Goal: Transaction & Acquisition: Purchase product/service

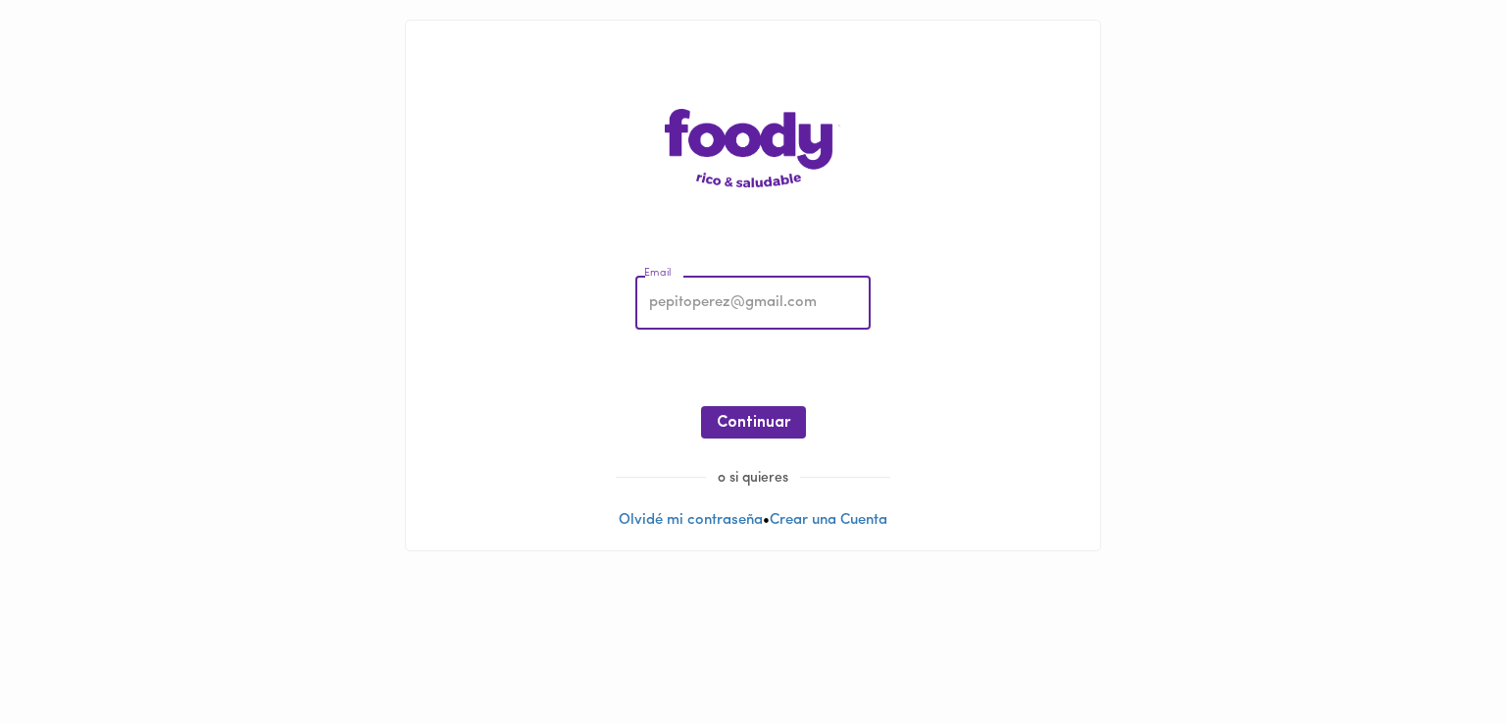
click at [745, 303] on input "email" at bounding box center [752, 304] width 235 height 54
type input "[EMAIL_ADDRESS][DOMAIN_NAME]"
click at [766, 414] on span "Continuar" at bounding box center [754, 423] width 74 height 19
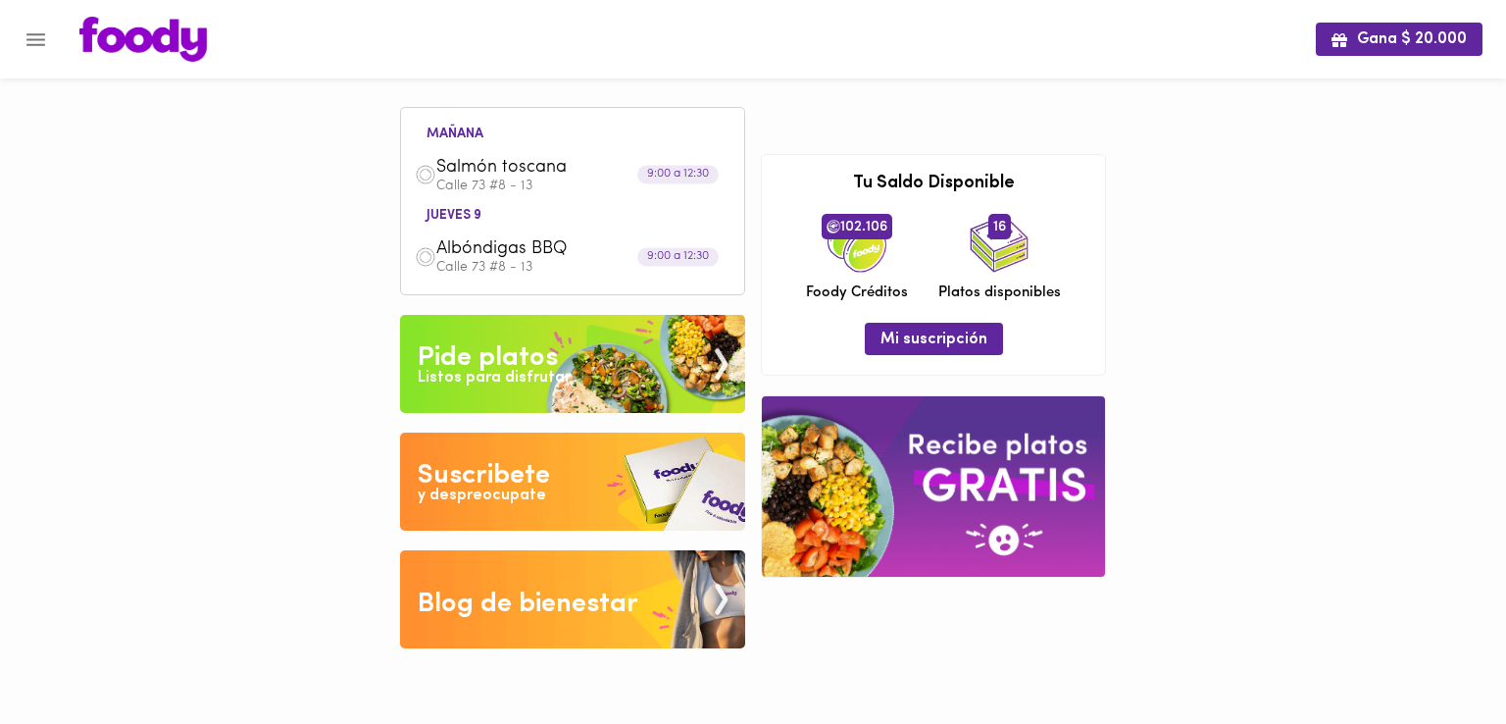
click at [545, 175] on span "Salmón toscana" at bounding box center [549, 168] width 226 height 23
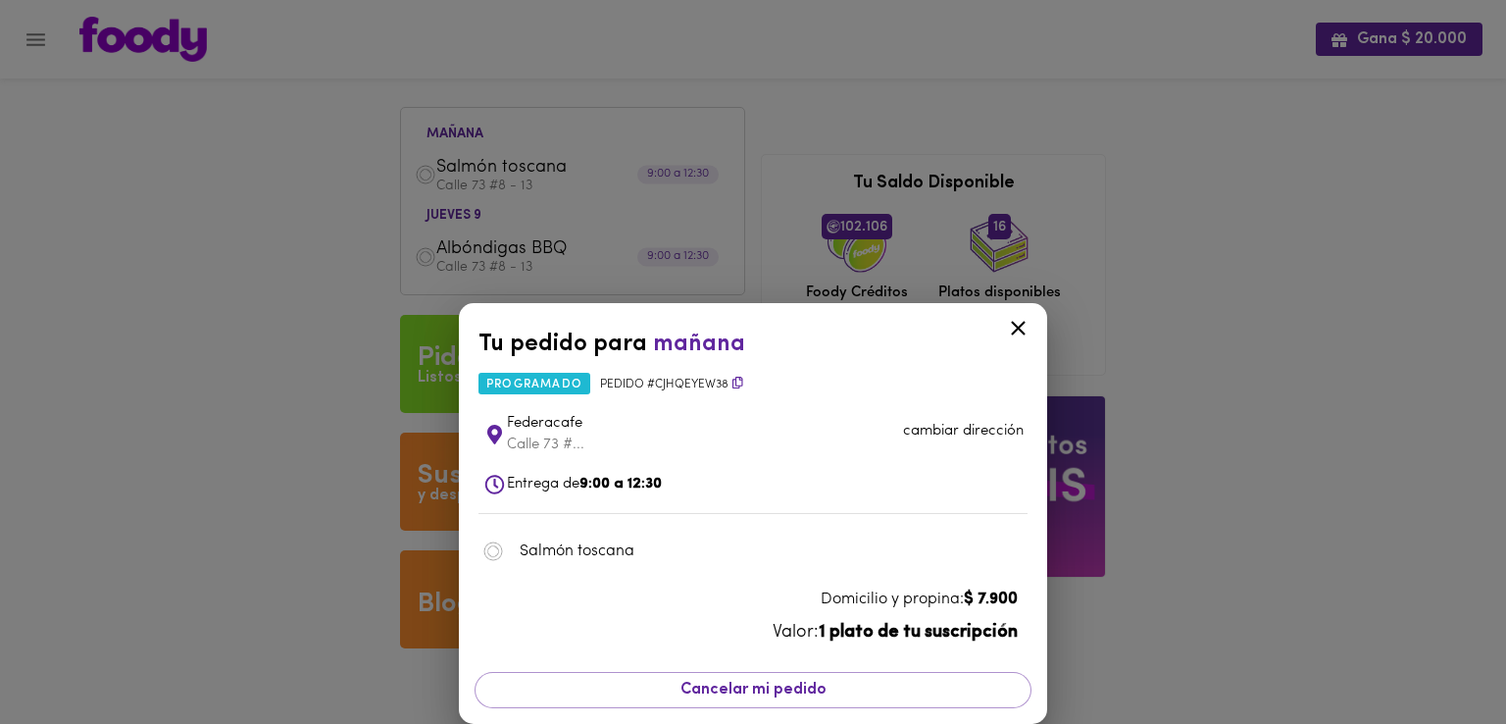
click at [246, 332] on div "Tu pedido para [DATE] programado Pedido # CJHqeyew38 Federacafe Calle 73 #... c…" at bounding box center [753, 362] width 1506 height 724
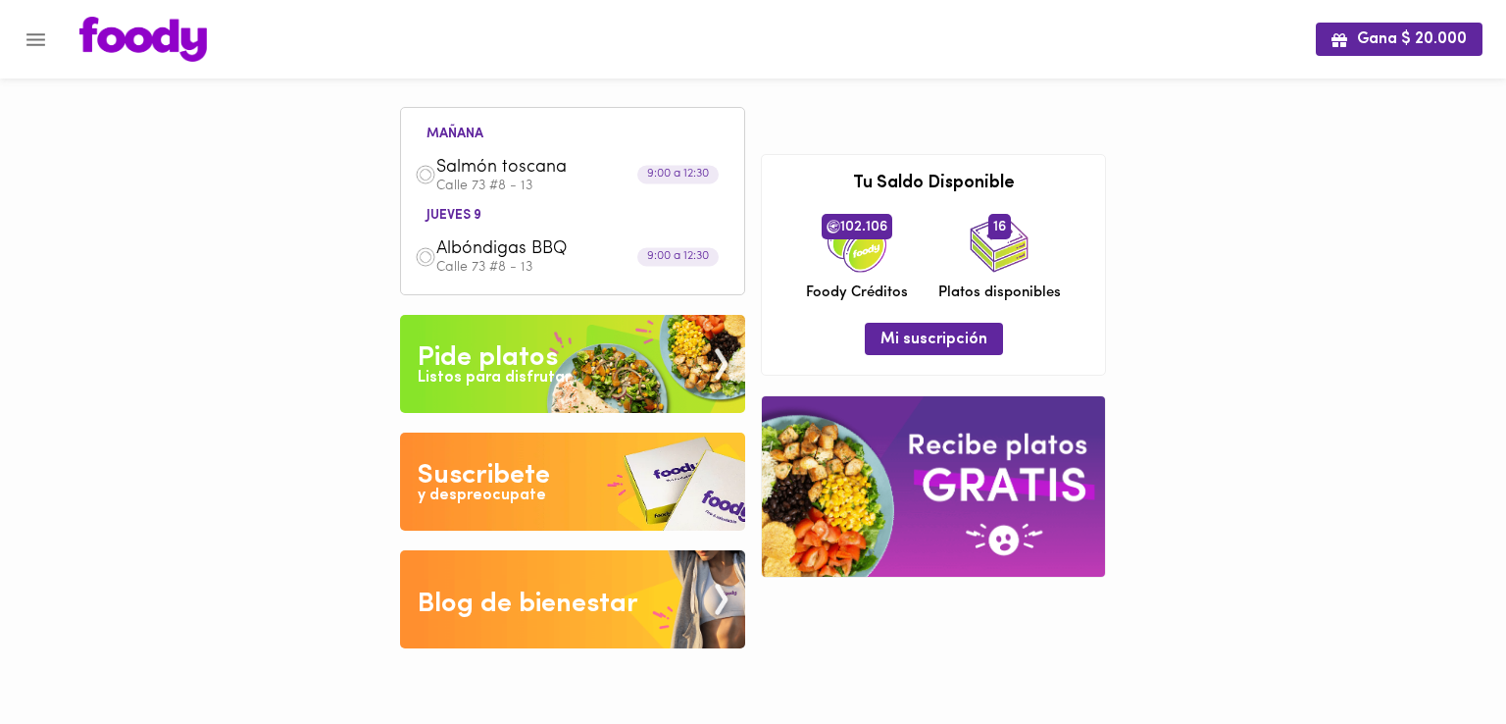
click at [490, 369] on div "Listos para disfrutar" at bounding box center [494, 378] width 153 height 23
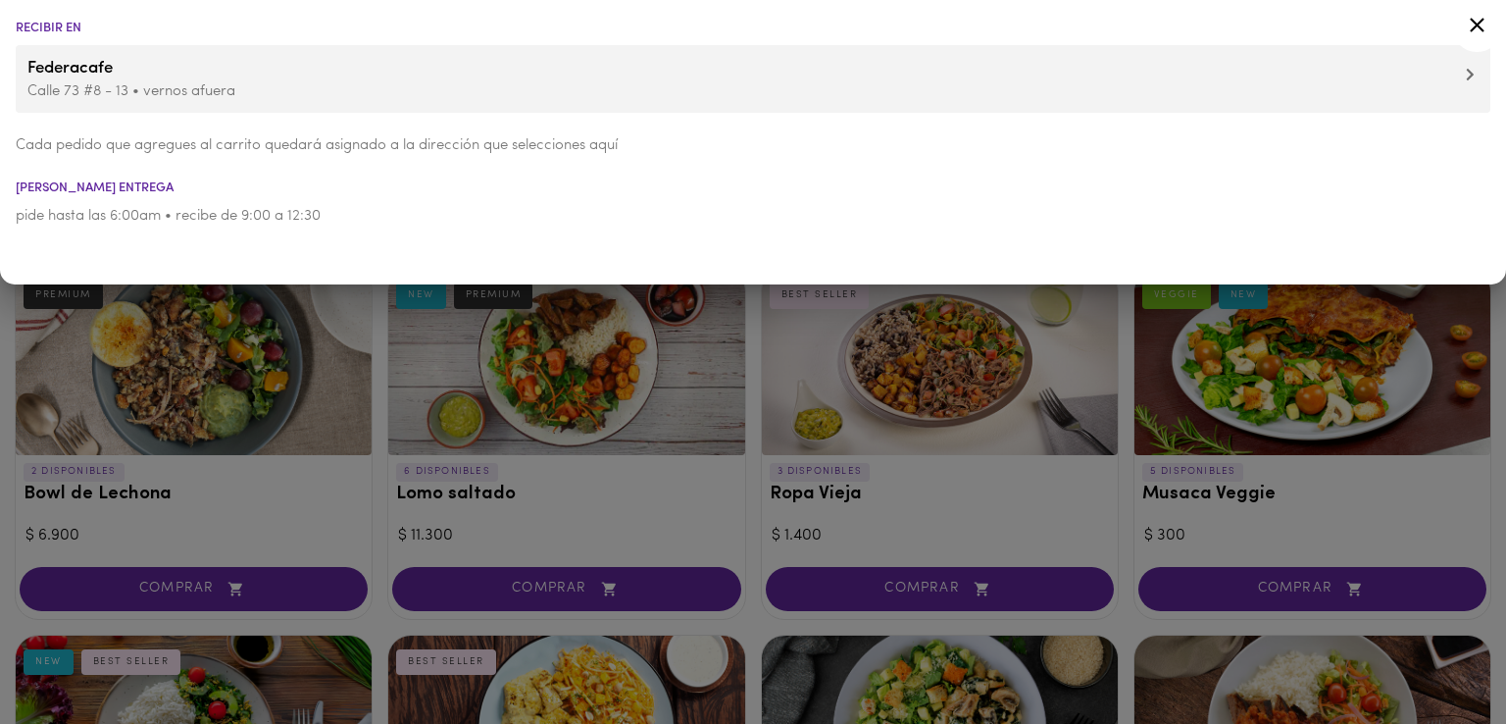
click at [1480, 25] on icon at bounding box center [1477, 25] width 25 height 25
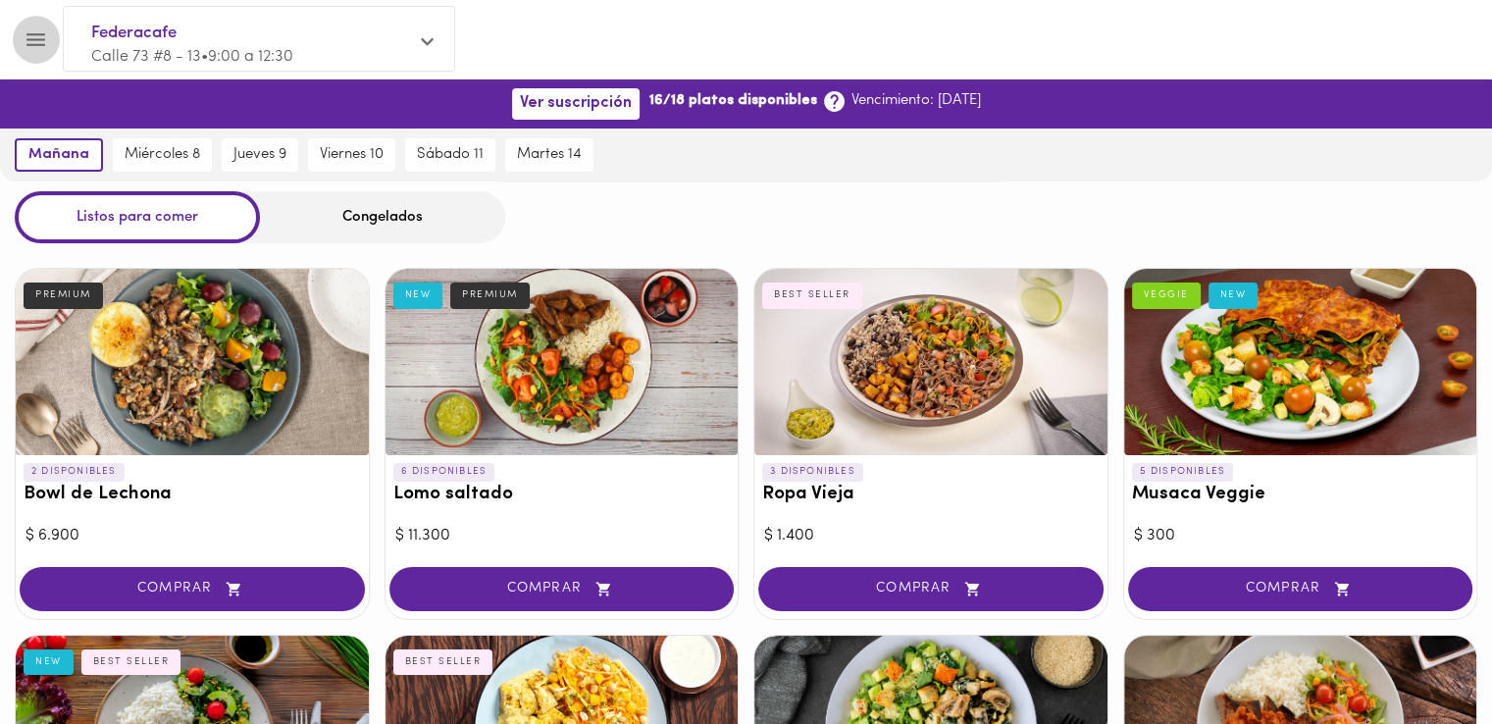
click at [38, 41] on icon "Menu" at bounding box center [36, 39] width 25 height 25
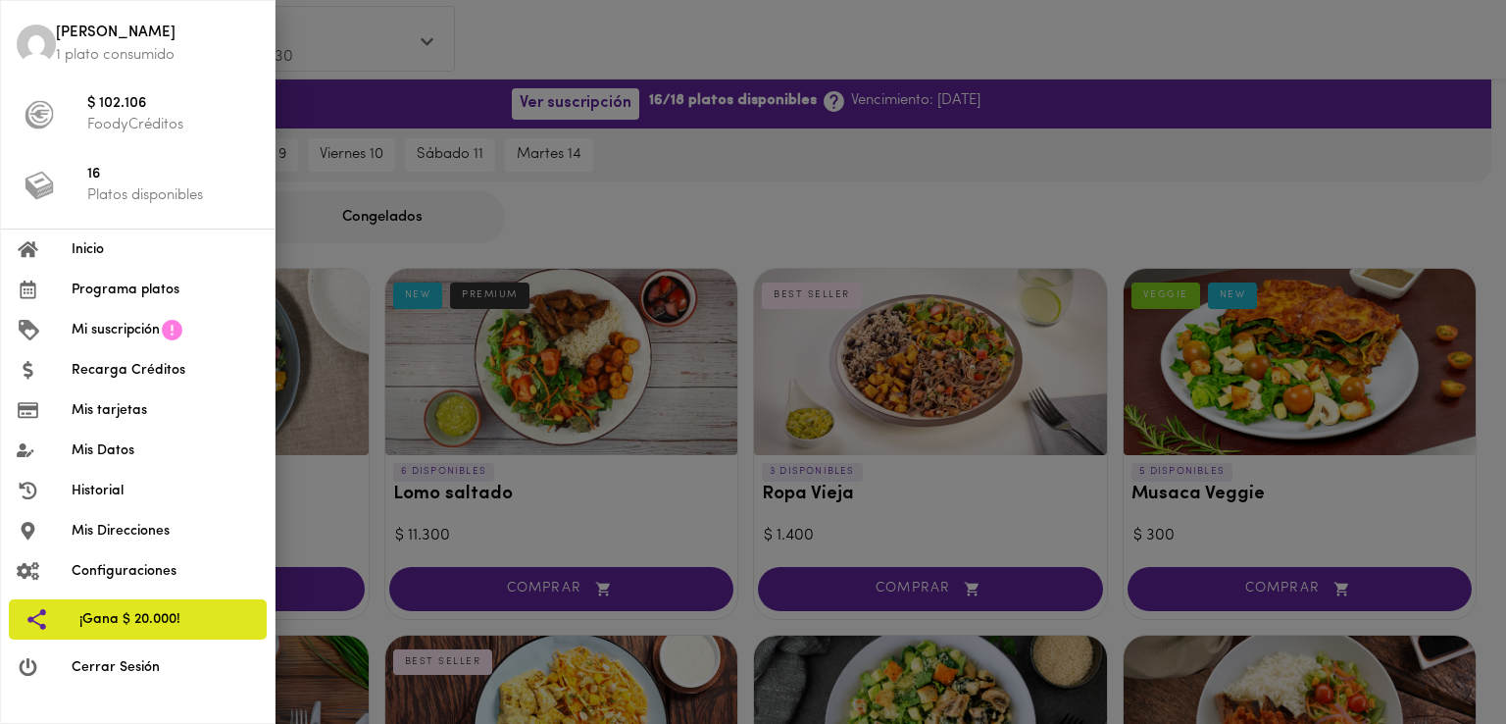
click at [169, 281] on span "Programa platos" at bounding box center [165, 289] width 187 height 21
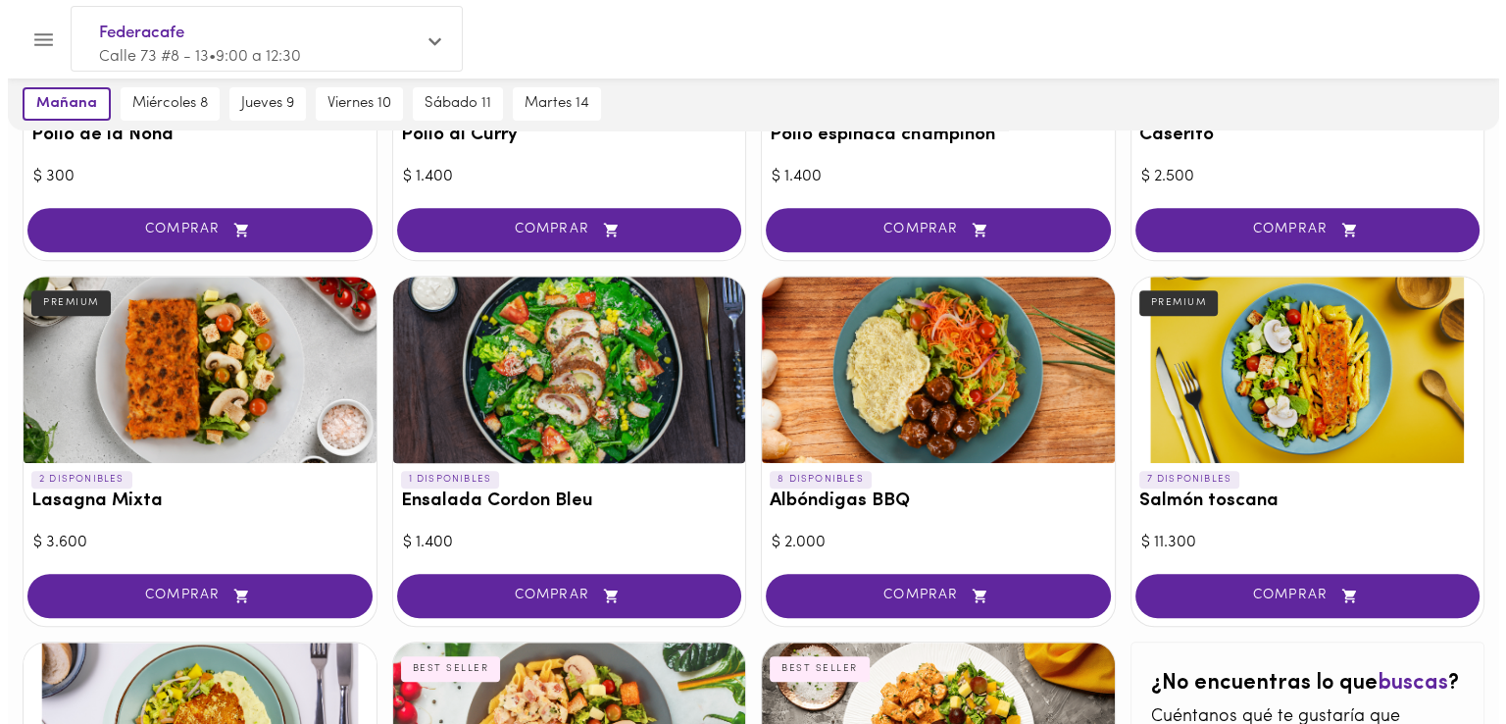
scroll to position [680, 0]
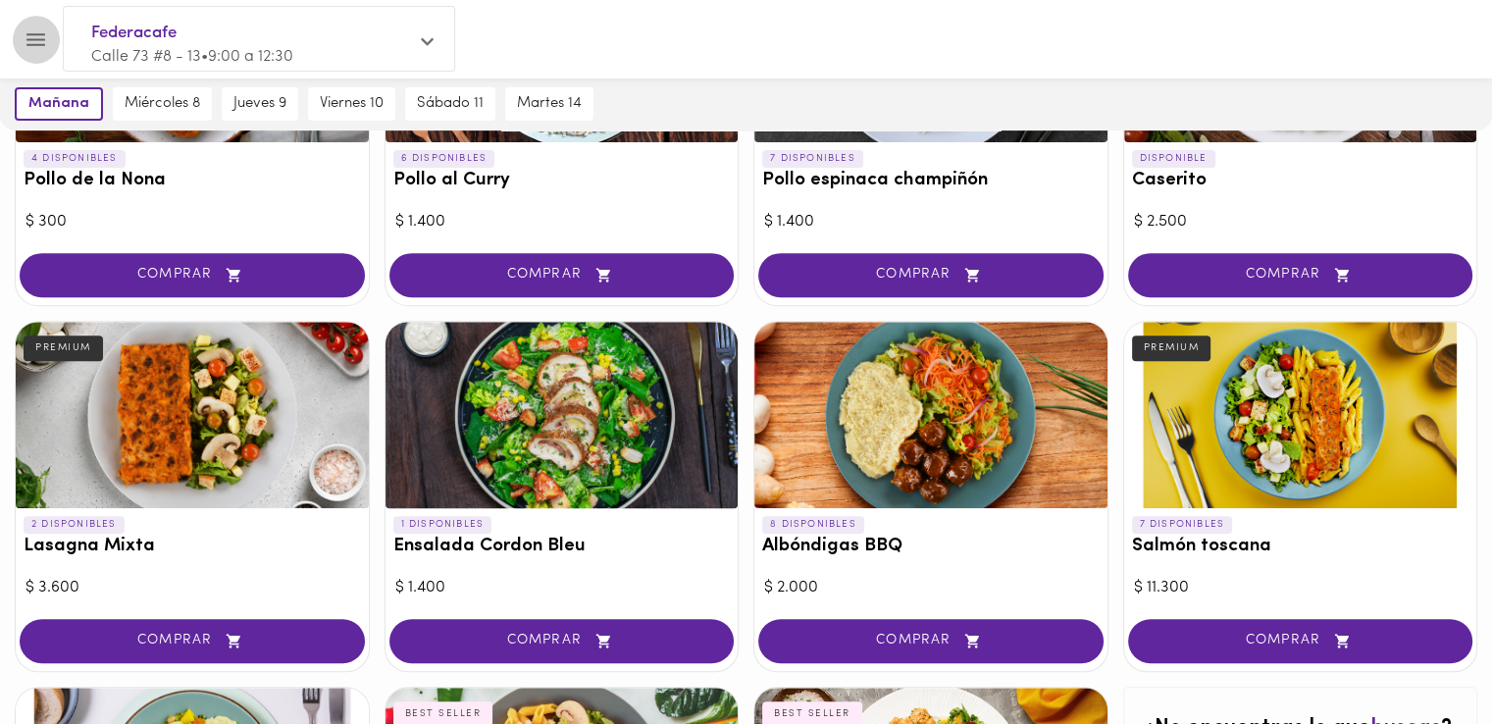
click at [43, 35] on icon "Menu" at bounding box center [36, 39] width 25 height 25
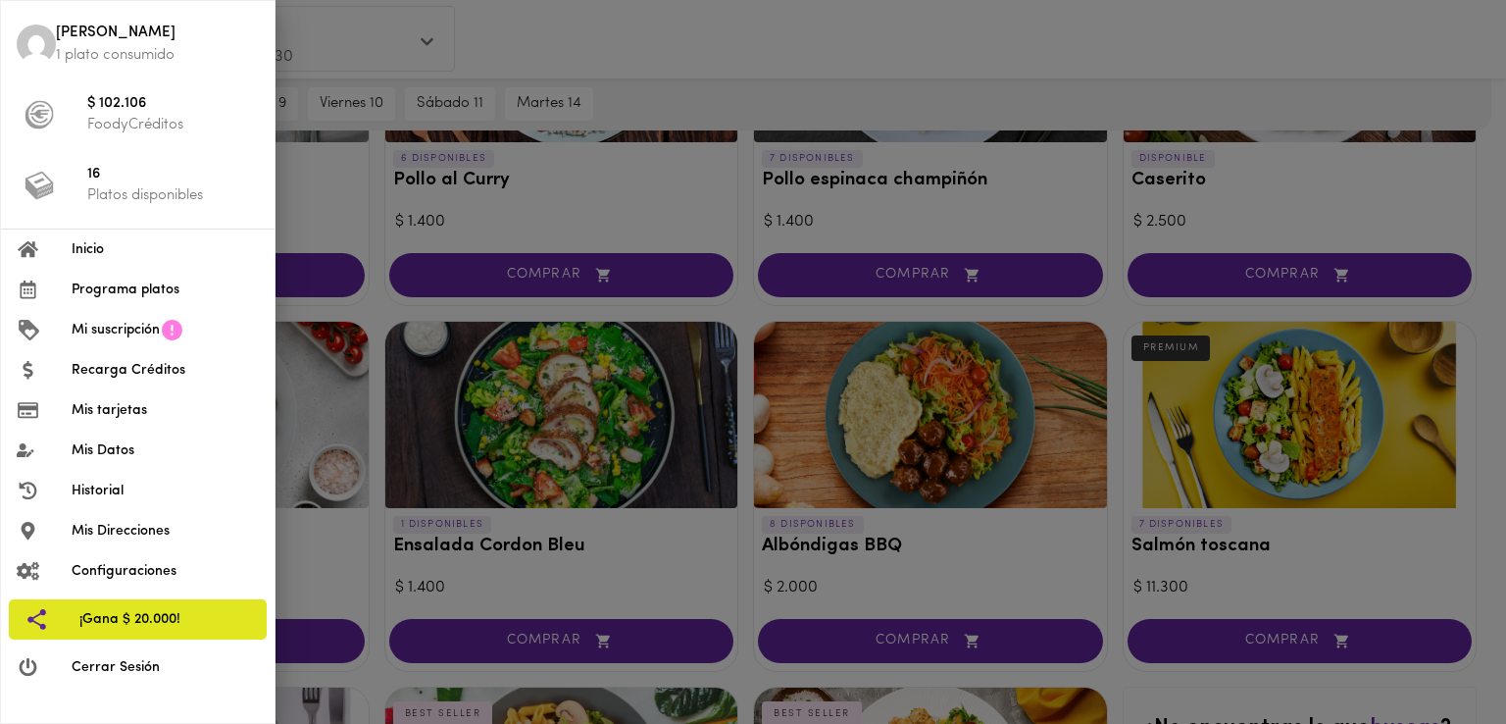
click at [103, 263] on li "Inicio" at bounding box center [138, 249] width 274 height 40
